Goal: Communication & Community: Ask a question

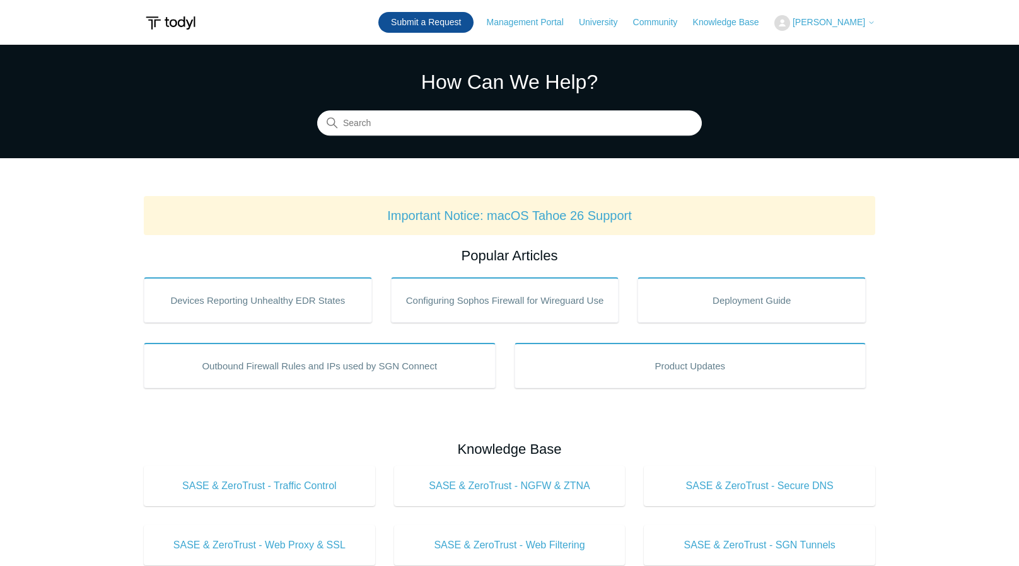
click at [452, 31] on link "Submit a Request" at bounding box center [425, 22] width 95 height 21
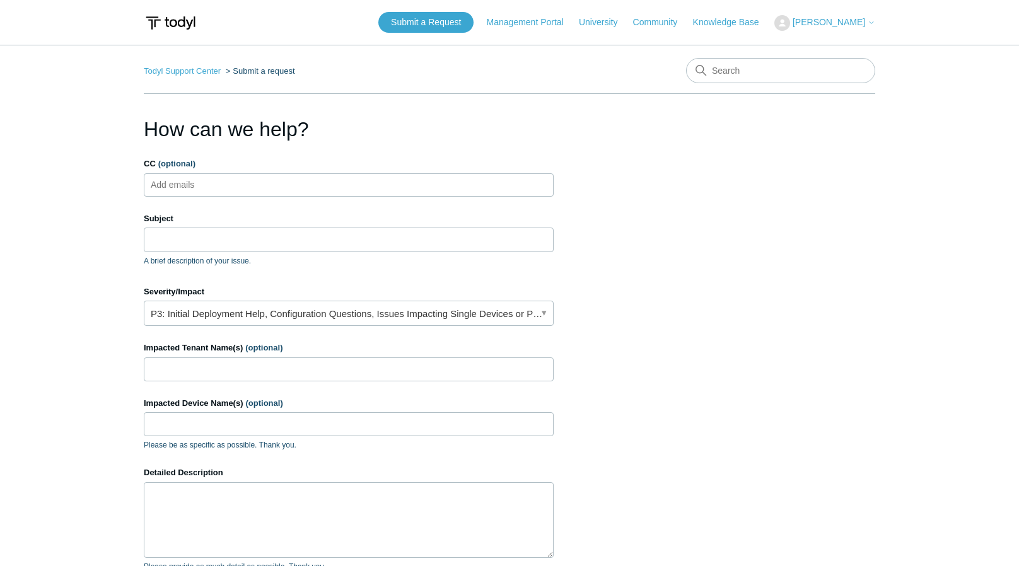
click at [826, 26] on span "[PERSON_NAME]" at bounding box center [829, 22] width 73 height 10
click at [816, 54] on link "My Support Requests" at bounding box center [836, 49] width 123 height 22
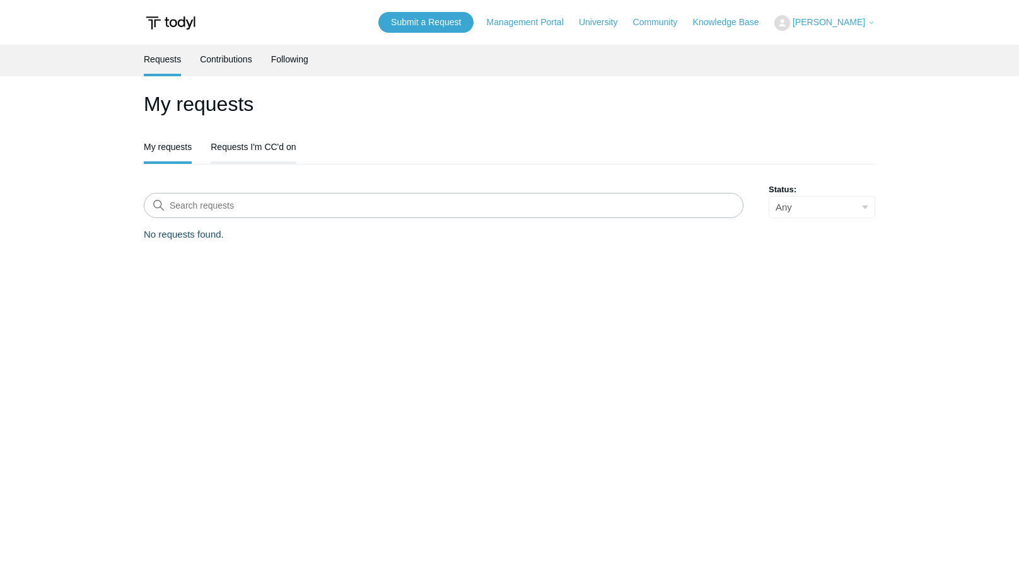
click at [273, 143] on link "Requests I'm CC'd on" at bounding box center [253, 145] width 85 height 26
click at [184, 143] on link "My requests" at bounding box center [168, 145] width 48 height 26
click at [802, 202] on select "Any Open Awaiting your reply Solved" at bounding box center [822, 207] width 107 height 22
select select "open"
click at [769, 197] on select "Any Open Awaiting your reply Solved" at bounding box center [822, 207] width 107 height 22
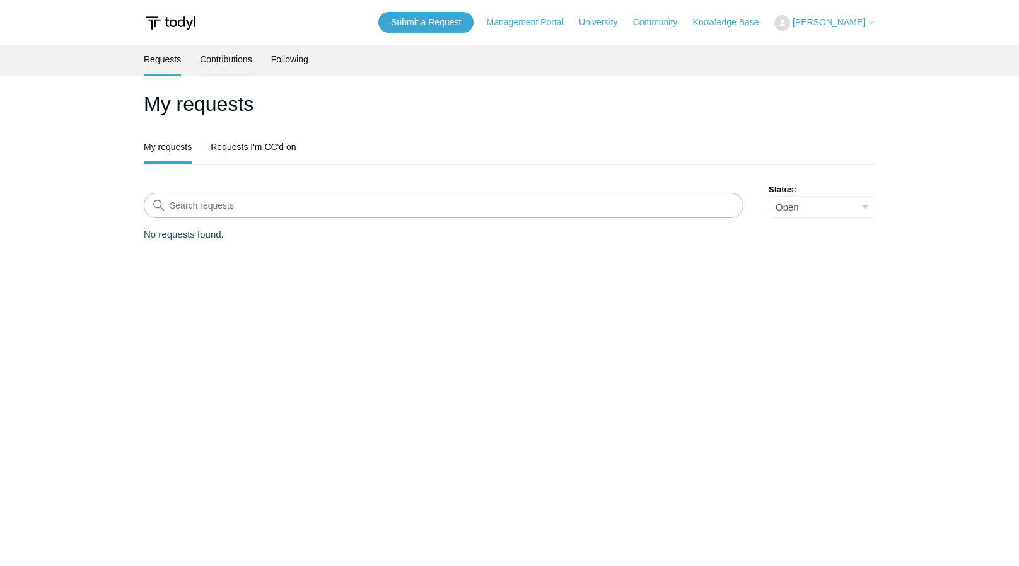
click at [225, 64] on link "Contributions" at bounding box center [226, 58] width 52 height 26
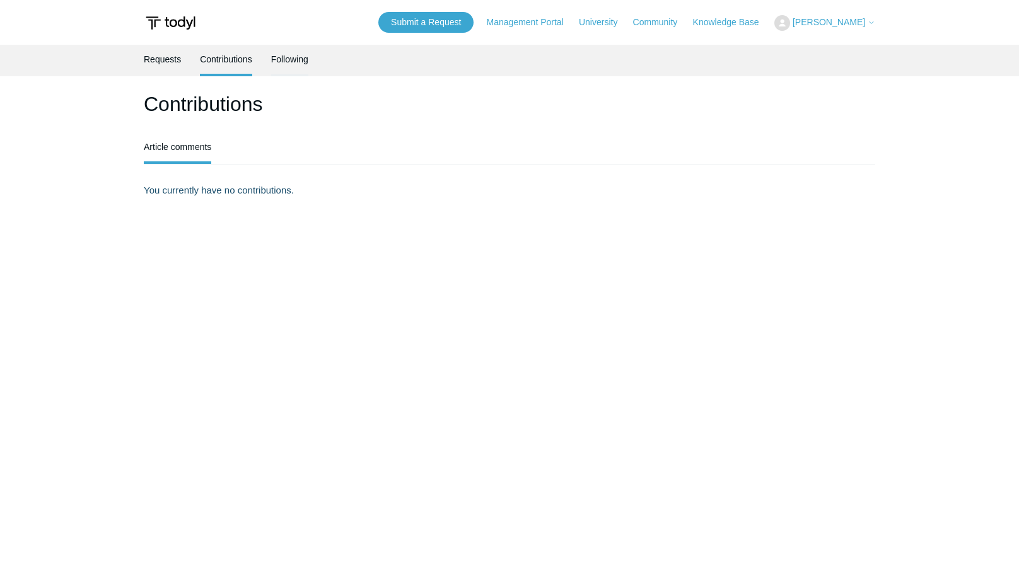
click at [283, 54] on link "Following" at bounding box center [289, 58] width 37 height 26
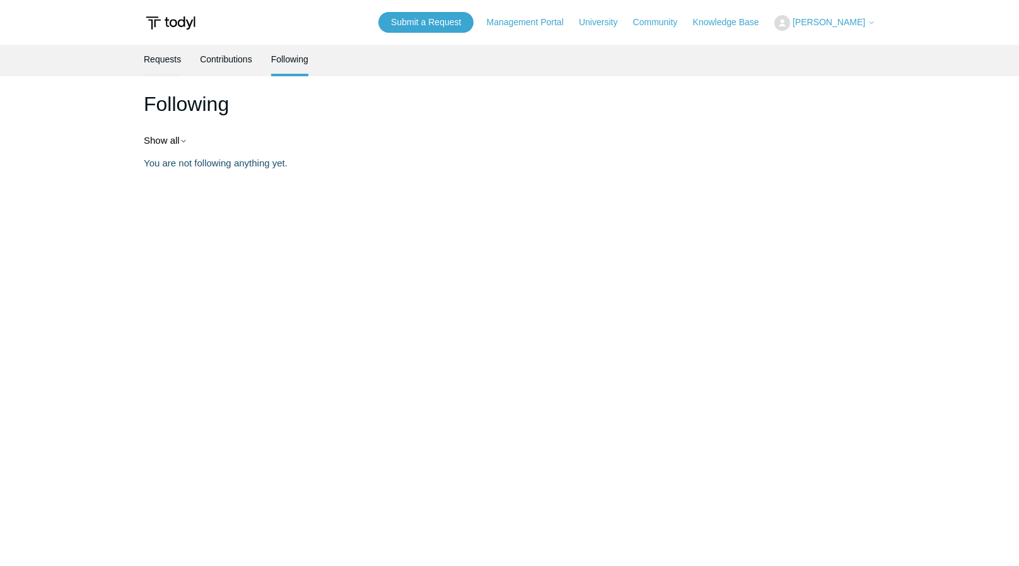
click at [180, 57] on link "Requests" at bounding box center [162, 58] width 37 height 26
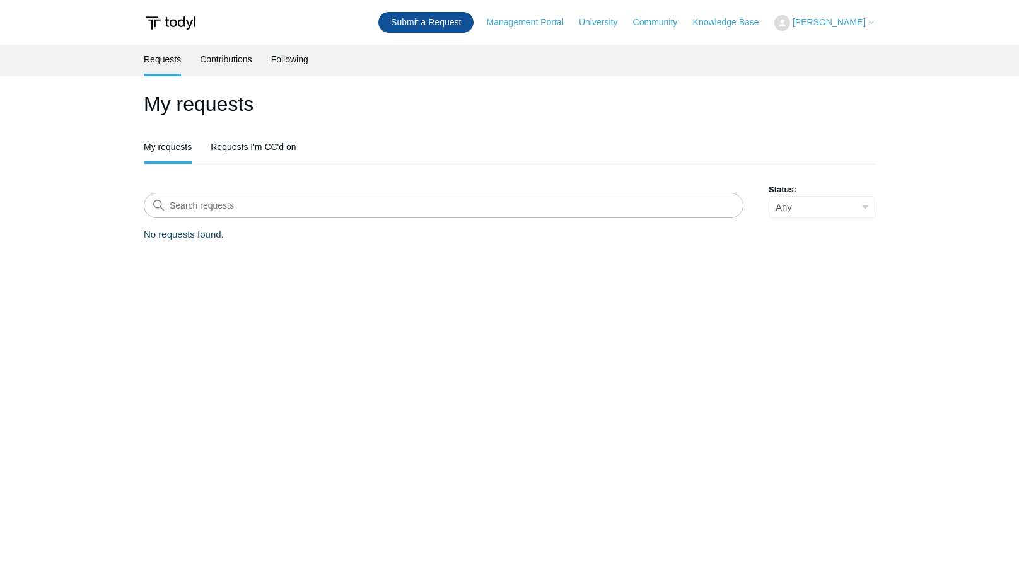
click at [420, 21] on link "Submit a Request" at bounding box center [425, 22] width 95 height 21
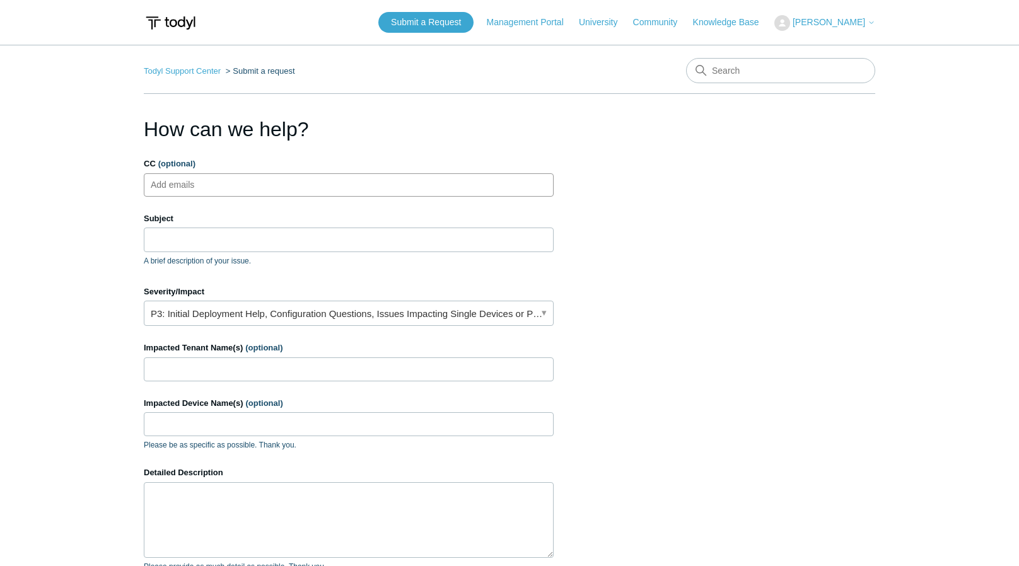
click at [294, 175] on ul "Add emails" at bounding box center [349, 184] width 410 height 23
type input "j"
click at [257, 233] on input "Subject" at bounding box center [349, 240] width 410 height 24
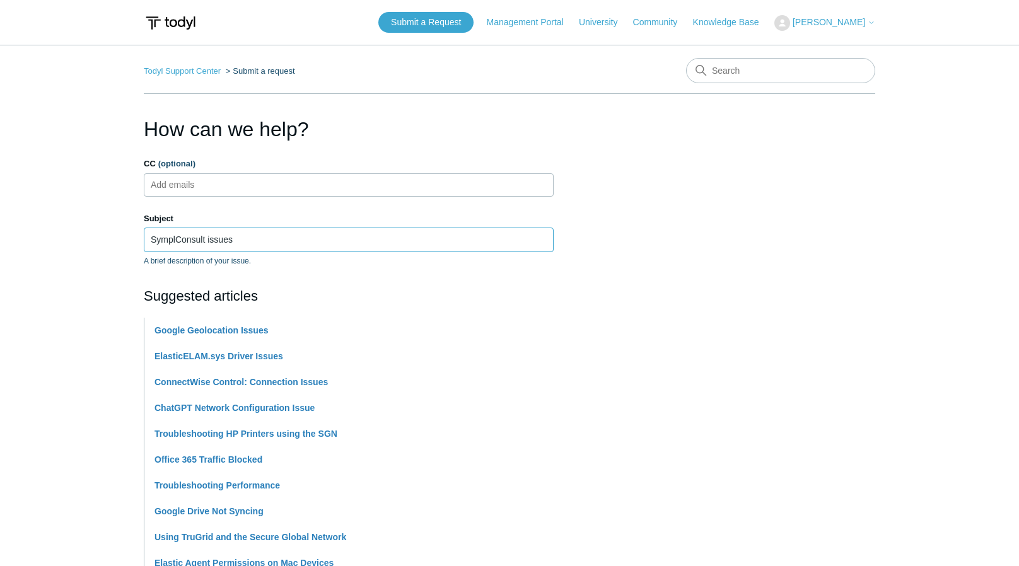
type input "SymplConsult issues"
click at [64, 320] on main "Todyl Support Center Submit a request How can we help? CC (optional) Add emails…" at bounding box center [509, 523] width 1019 height 957
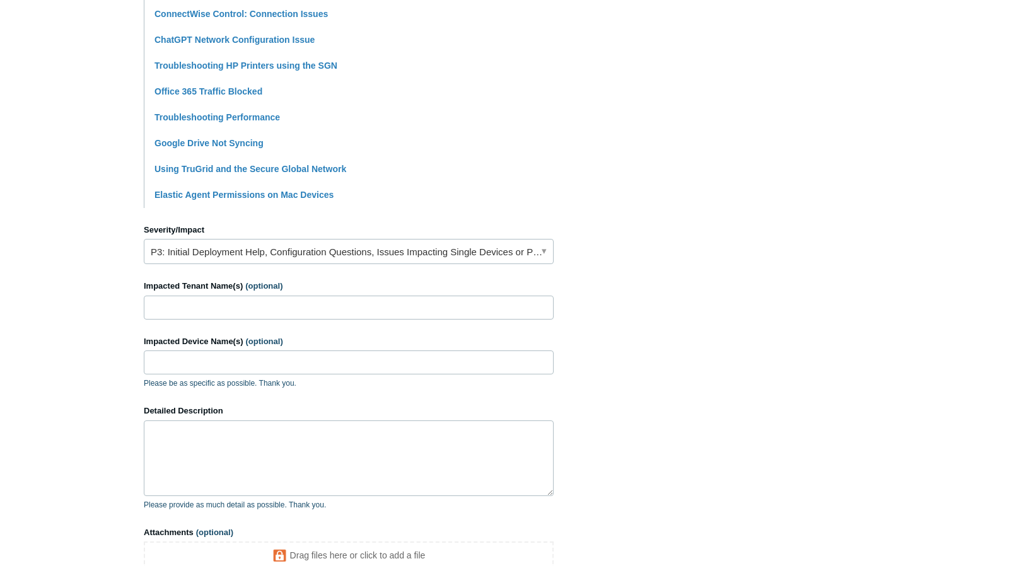
scroll to position [372, 0]
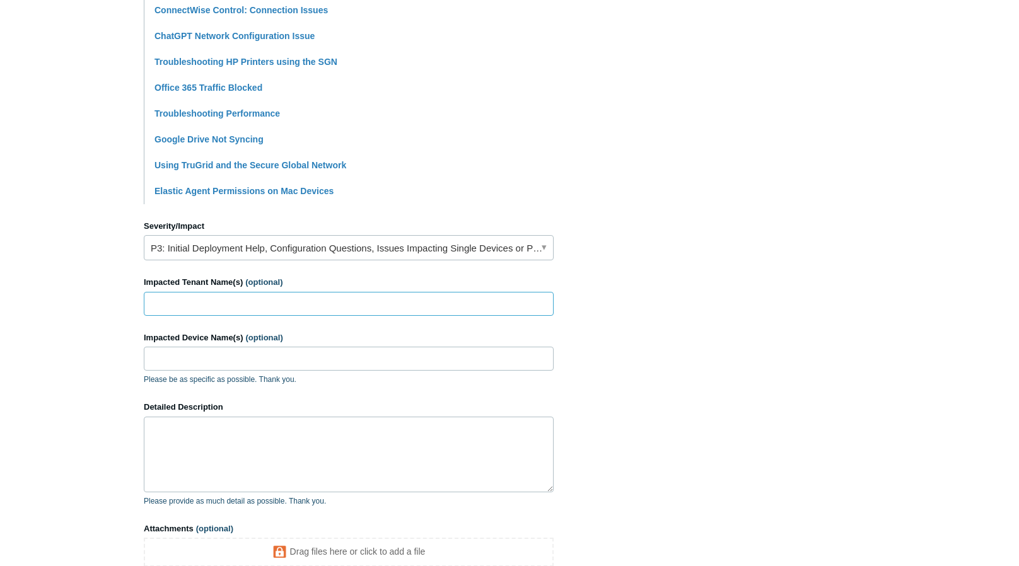
click at [158, 296] on input "Impacted Tenant Name(s) (optional)" at bounding box center [349, 304] width 410 height 24
click at [199, 249] on link "P3: Initial Deployment Help, Configuration Questions, Issues Impacting Single D…" at bounding box center [349, 247] width 410 height 25
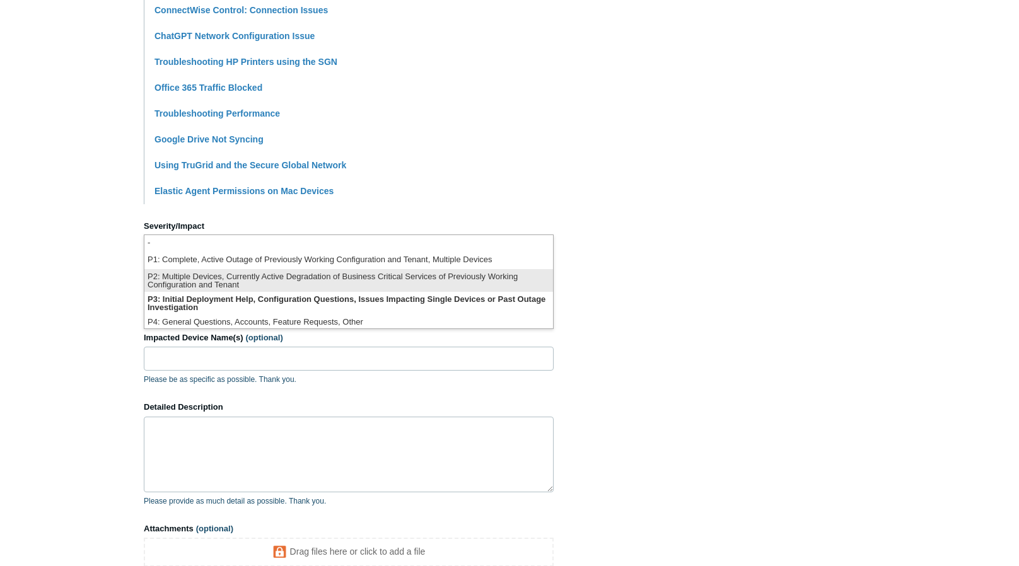
scroll to position [0, 0]
click at [202, 285] on li "P2: Multiple Devices, Currently Active Degradation of Business Critical Service…" at bounding box center [348, 280] width 409 height 23
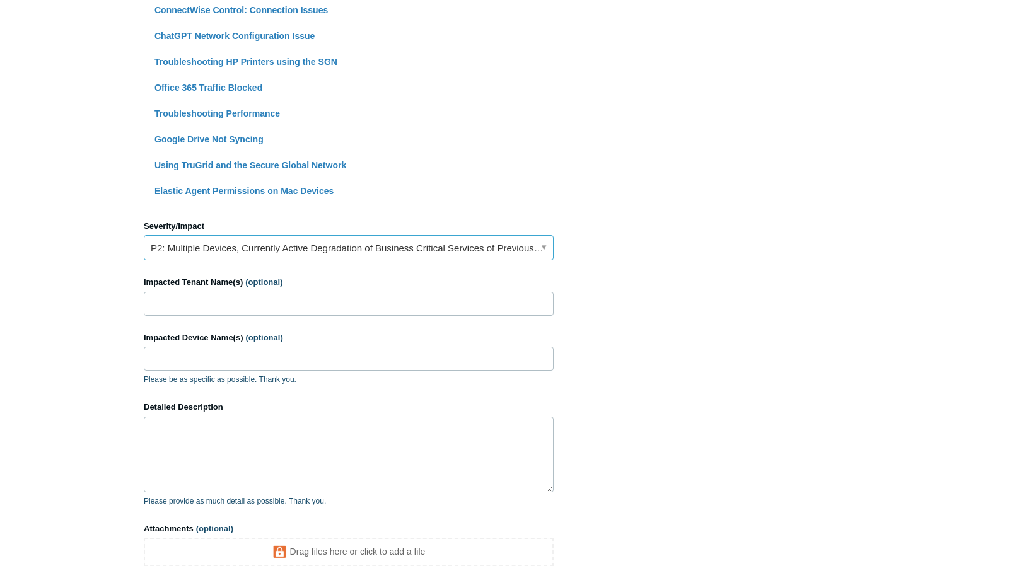
click at [194, 255] on link "P2: Multiple Devices, Currently Active Degradation of Business Critical Service…" at bounding box center [349, 247] width 410 height 25
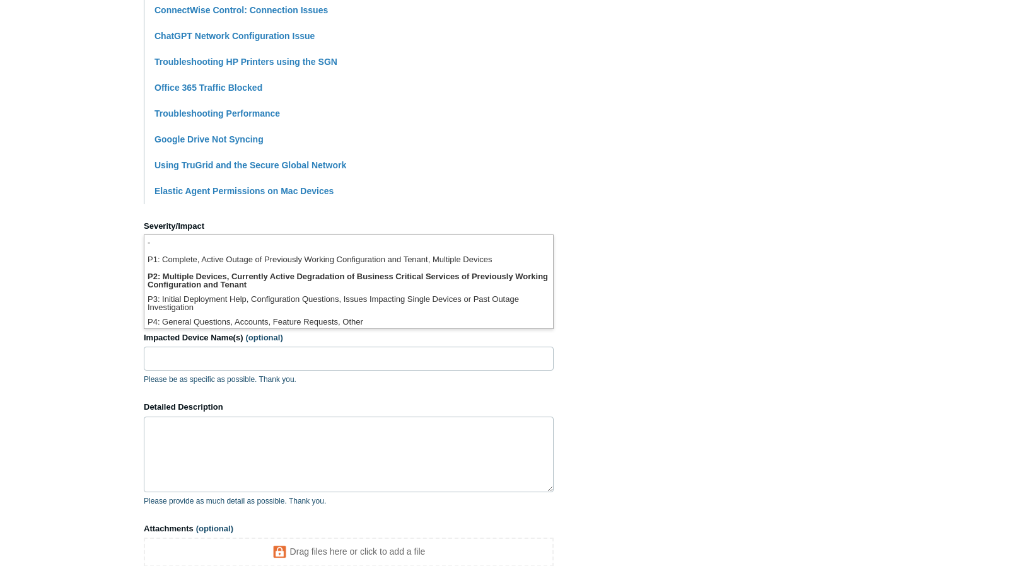
click at [112, 274] on main "Todyl Support Center Submit a request How can we help? CC (optional) Add emails…" at bounding box center [509, 151] width 1019 height 957
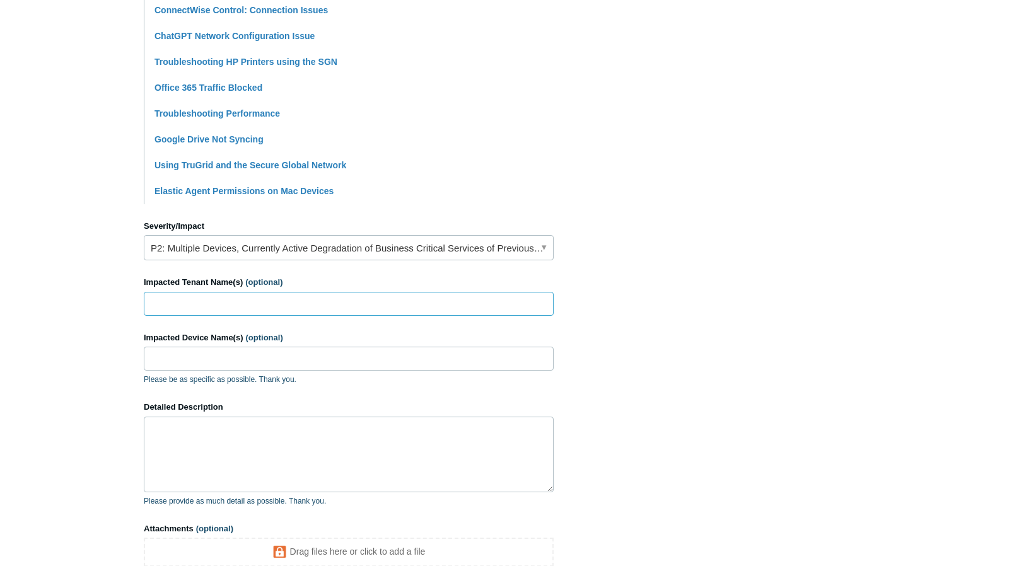
click at [161, 310] on input "Impacted Tenant Name(s) (optional)" at bounding box center [349, 304] width 410 height 24
click at [167, 428] on textarea "Detailed Description" at bounding box center [349, 455] width 410 height 76
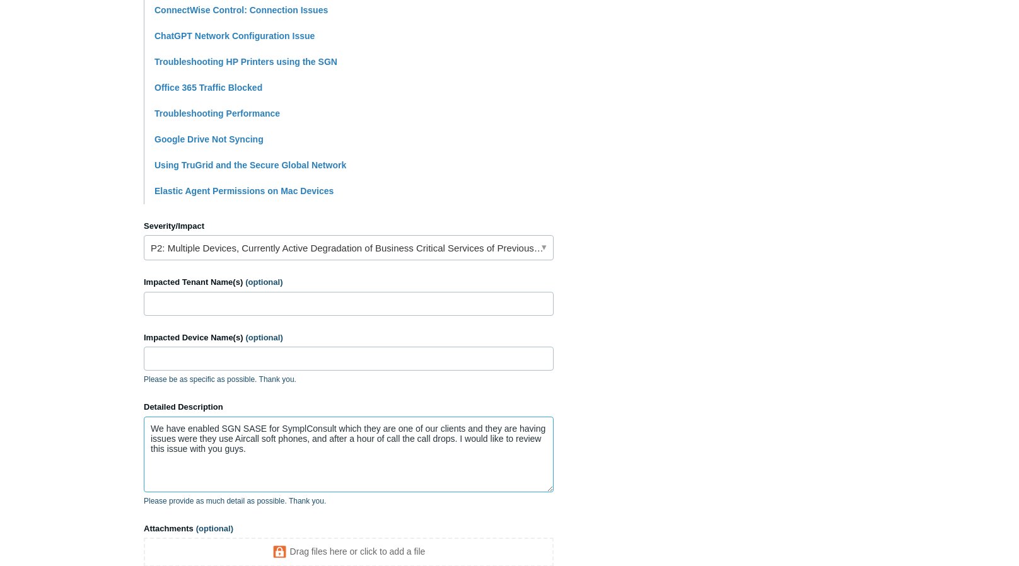
drag, startPoint x: 251, startPoint y: 448, endPoint x: 145, endPoint y: 431, distance: 107.3
click at [145, 431] on textarea "We have enabled SGN SASE for SymplConsult which they are one of our clients and…" at bounding box center [349, 455] width 410 height 76
paste textarea ", one of our clients, and they are experiencing issues with Aircall soft phones…"
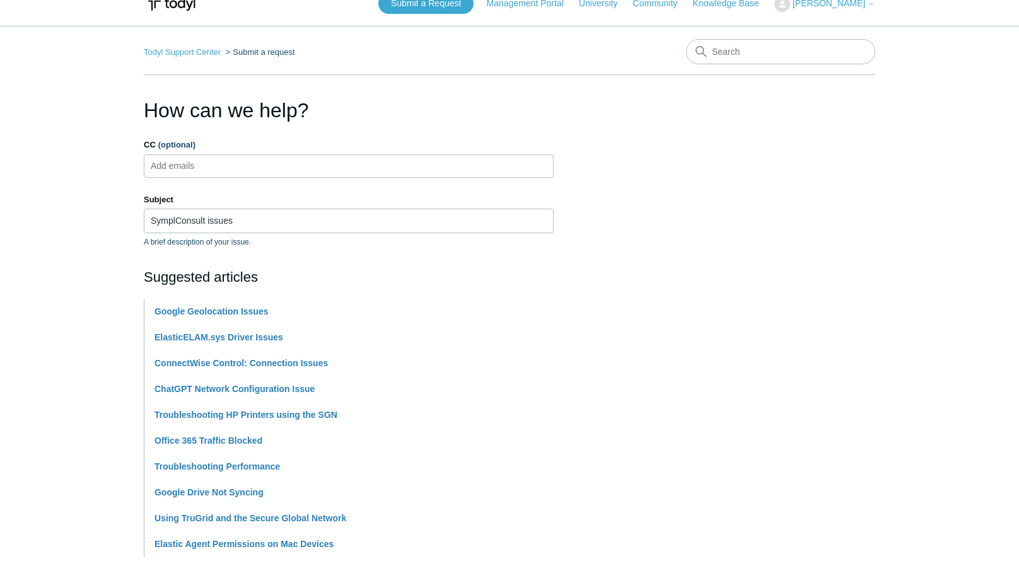
scroll to position [20, 0]
type textarea "We have enabled SGN SASE for SymplConsult, one of our clients, and they are exp…"
click at [230, 217] on input "SymplConsult issues" at bounding box center [349, 220] width 410 height 24
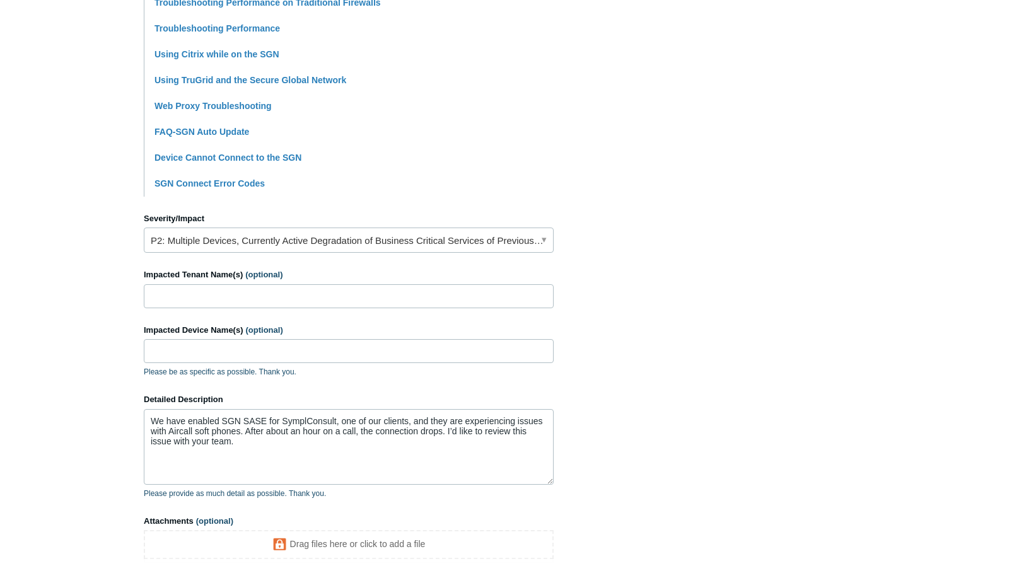
scroll to position [506, 0]
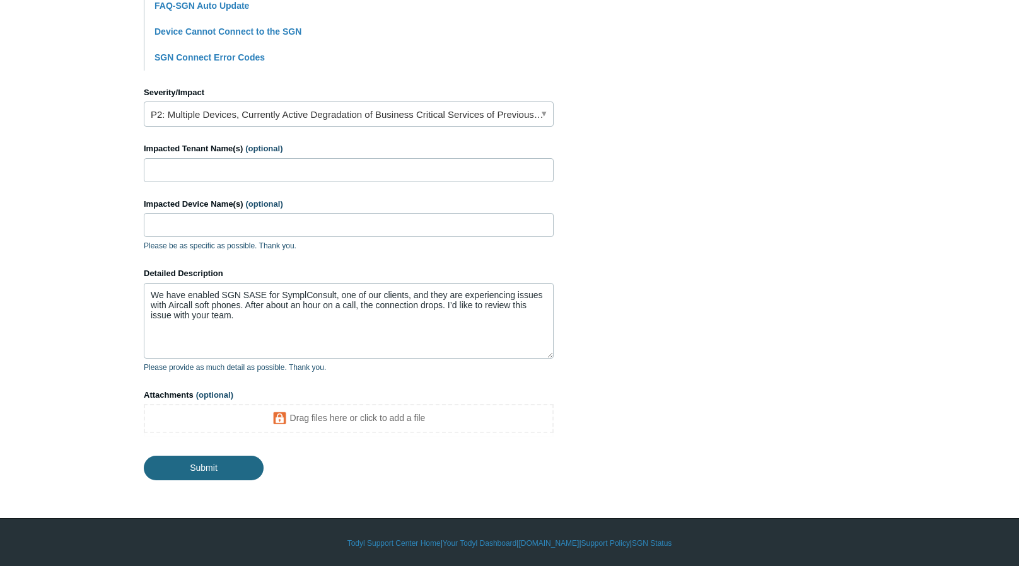
type input "SymplConsult connectivity issues"
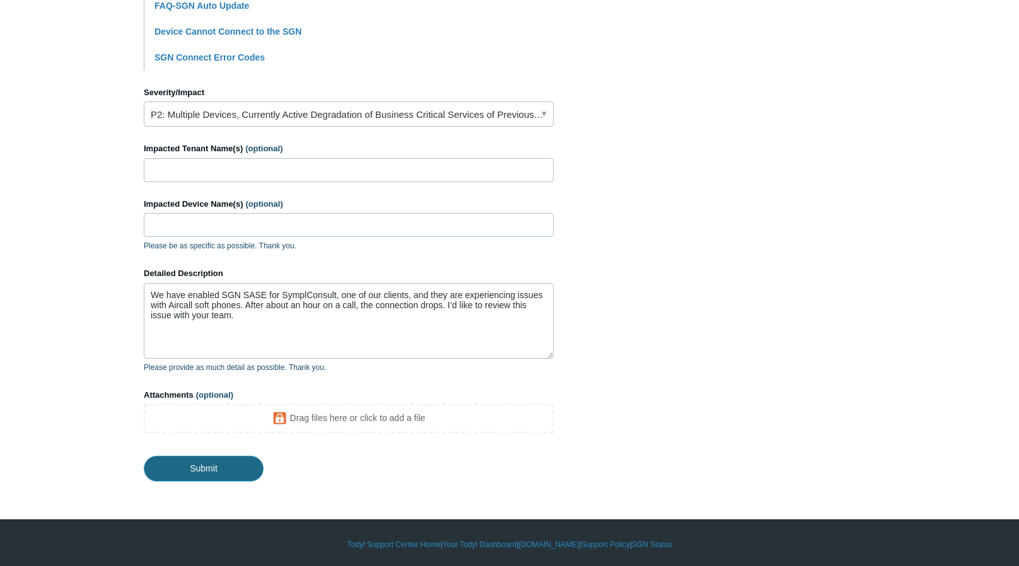
click at [230, 466] on input "Submit" at bounding box center [204, 468] width 120 height 25
